Goal: Transaction & Acquisition: Purchase product/service

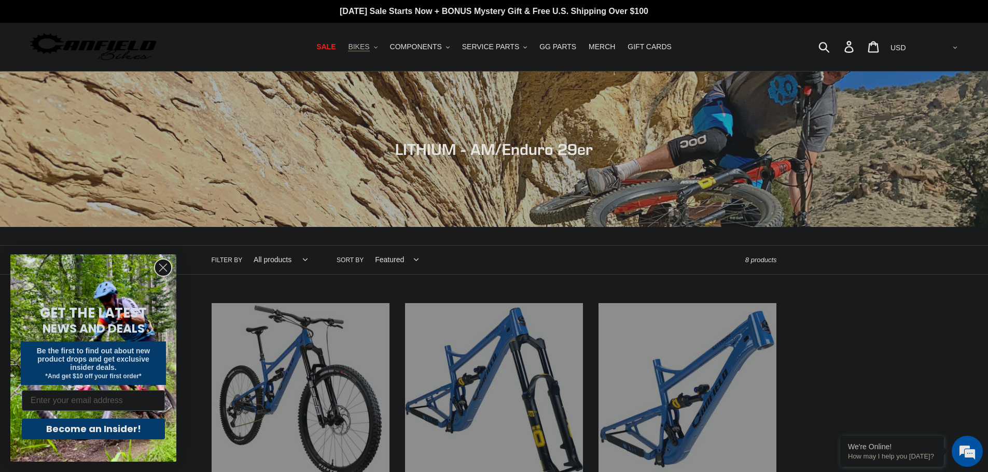
click at [381, 49] on button "BIKES .cls-1{fill:#231f20}" at bounding box center [362, 47] width 39 height 14
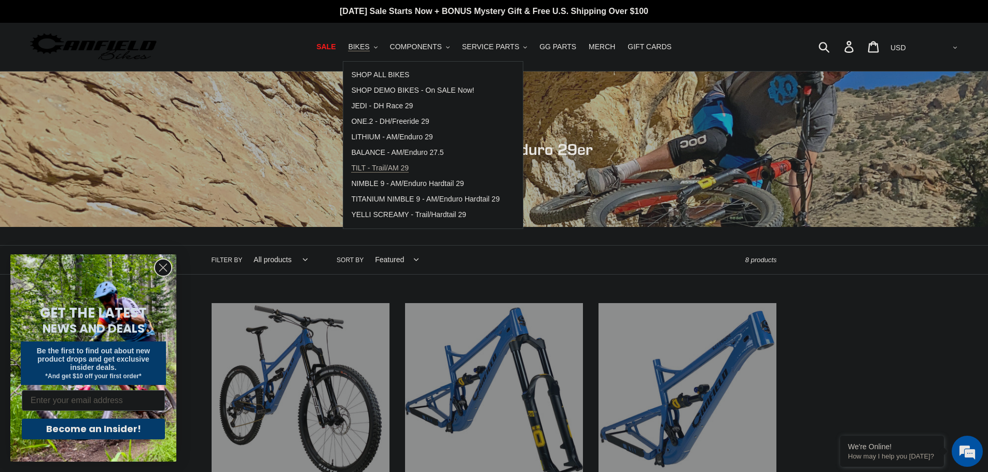
click at [405, 166] on span "TILT - Trail/AM 29" at bounding box center [380, 168] width 58 height 9
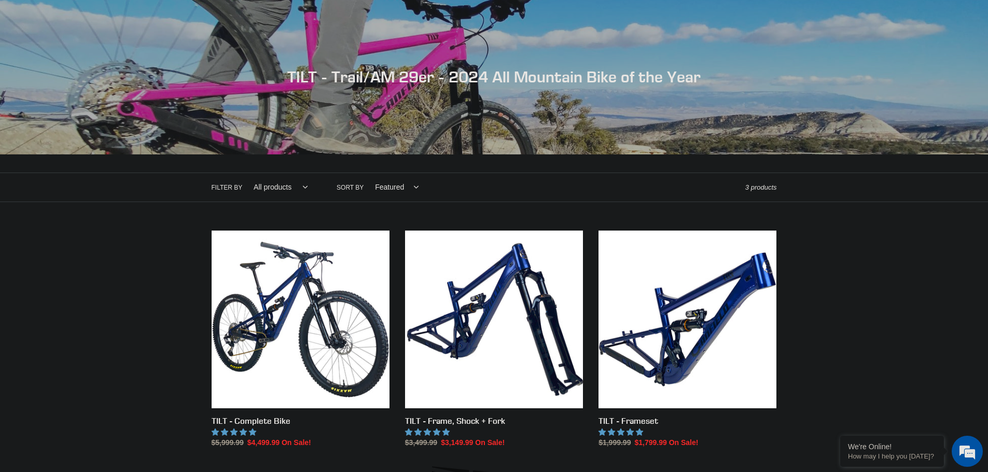
scroll to position [156, 0]
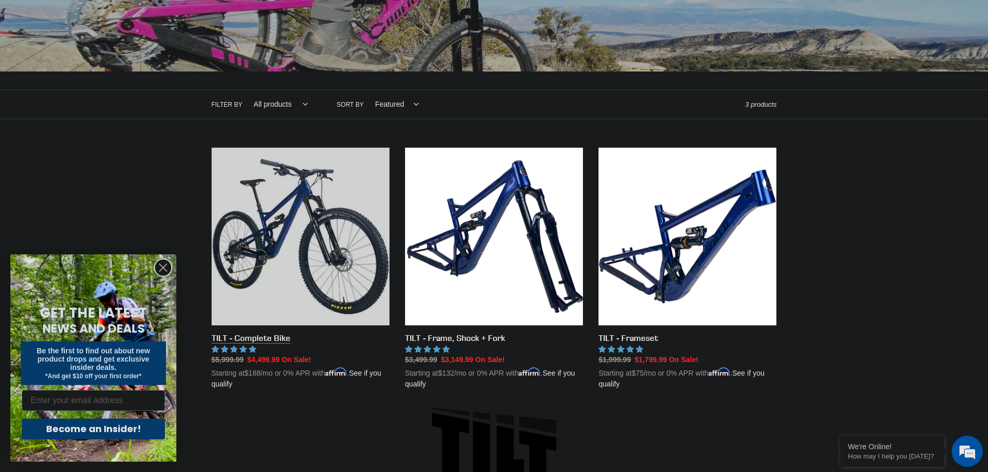
click at [328, 215] on link "TILT - Complete Bike" at bounding box center [301, 269] width 178 height 243
